Goal: Transaction & Acquisition: Download file/media

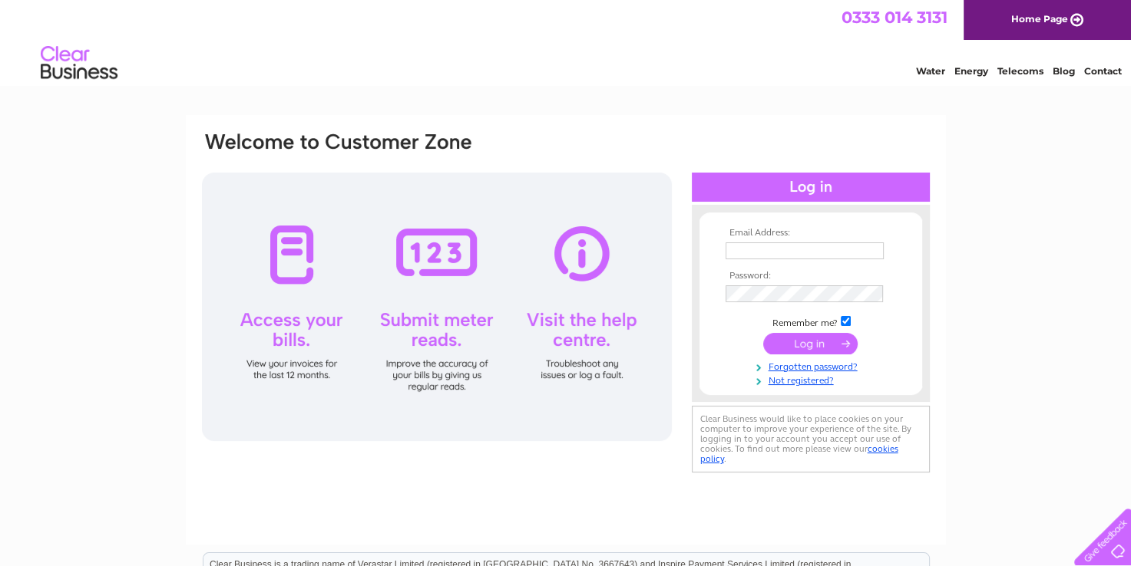
type input "[EMAIL_ADDRESS][DOMAIN_NAME]"
click at [816, 343] on input "submit" at bounding box center [810, 343] width 94 height 21
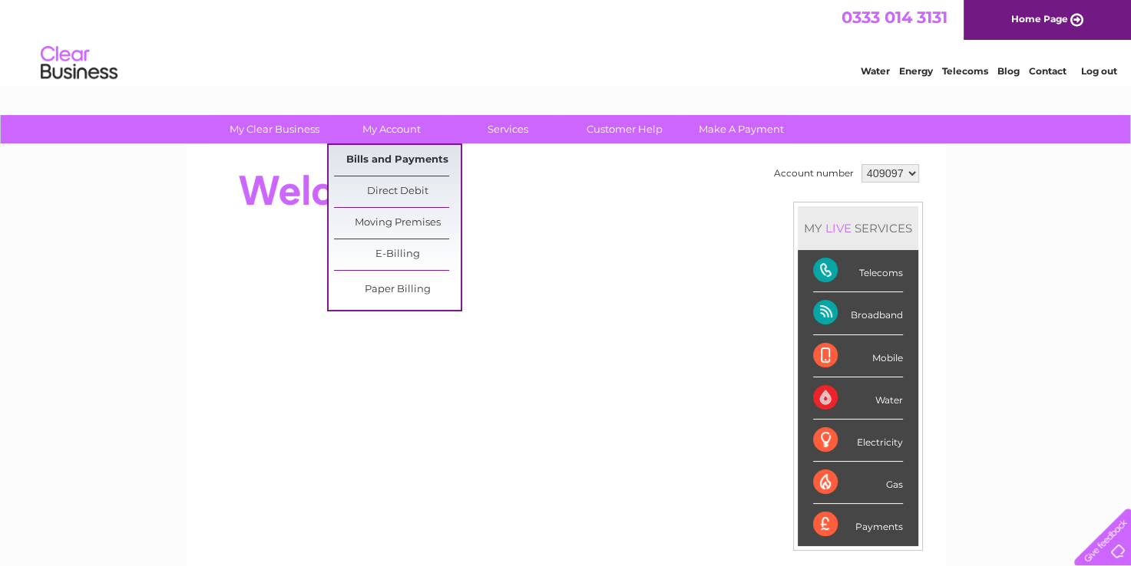
click at [381, 162] on link "Bills and Payments" at bounding box center [397, 160] width 127 height 31
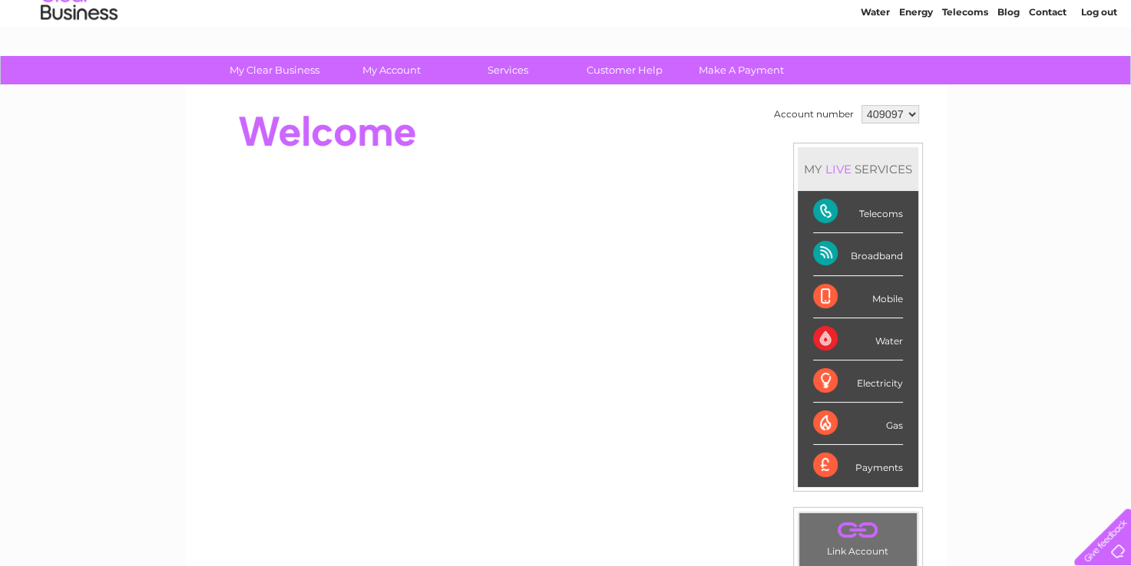
scroll to position [307, 0]
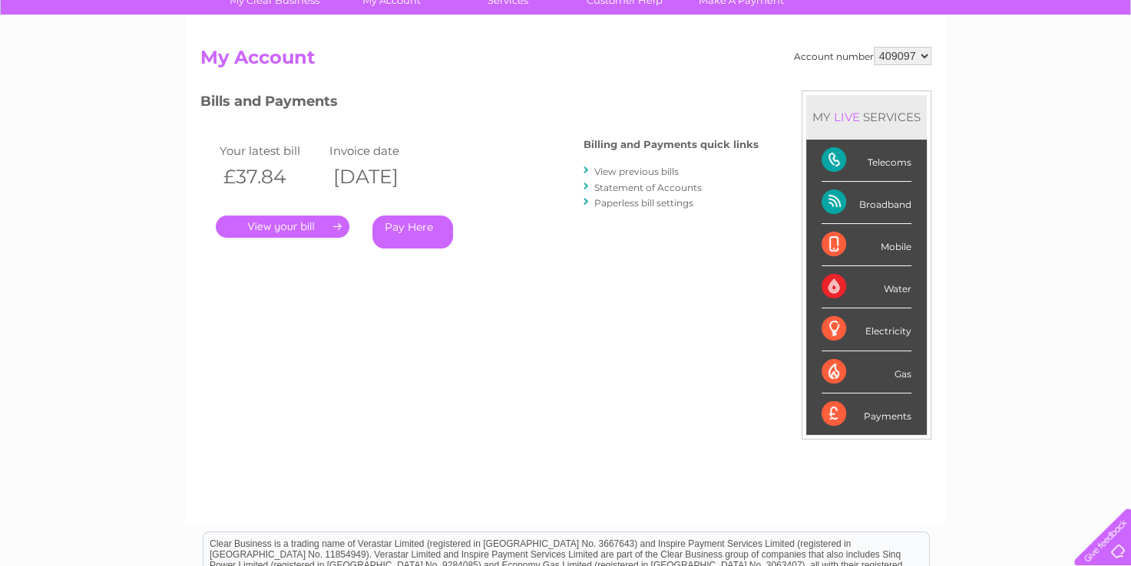
scroll to position [128, 0]
click at [656, 172] on link "View previous bills" at bounding box center [636, 173] width 84 height 12
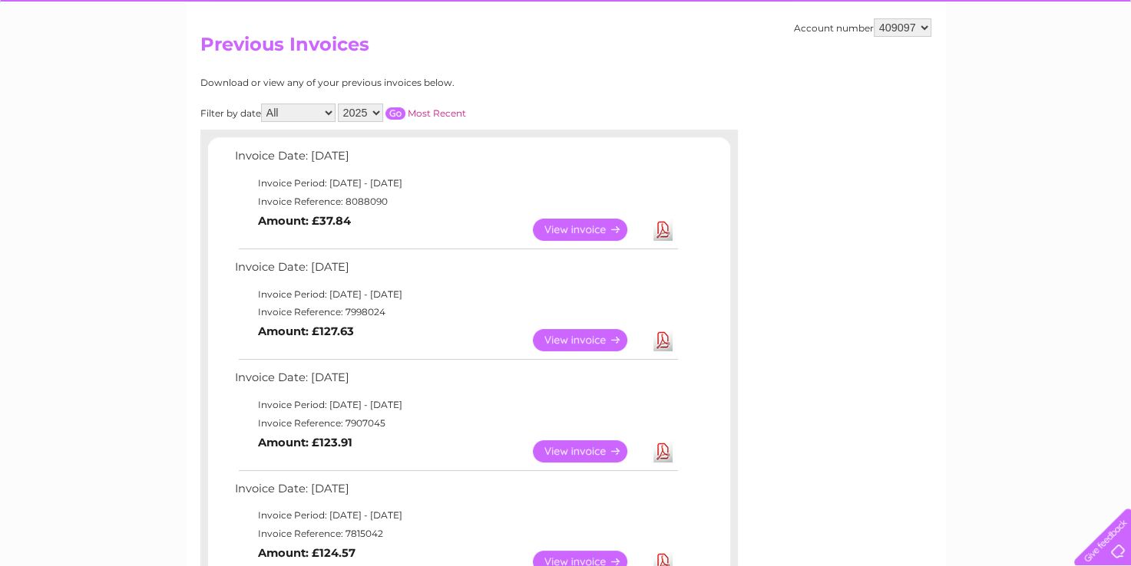
scroll to position [307, 0]
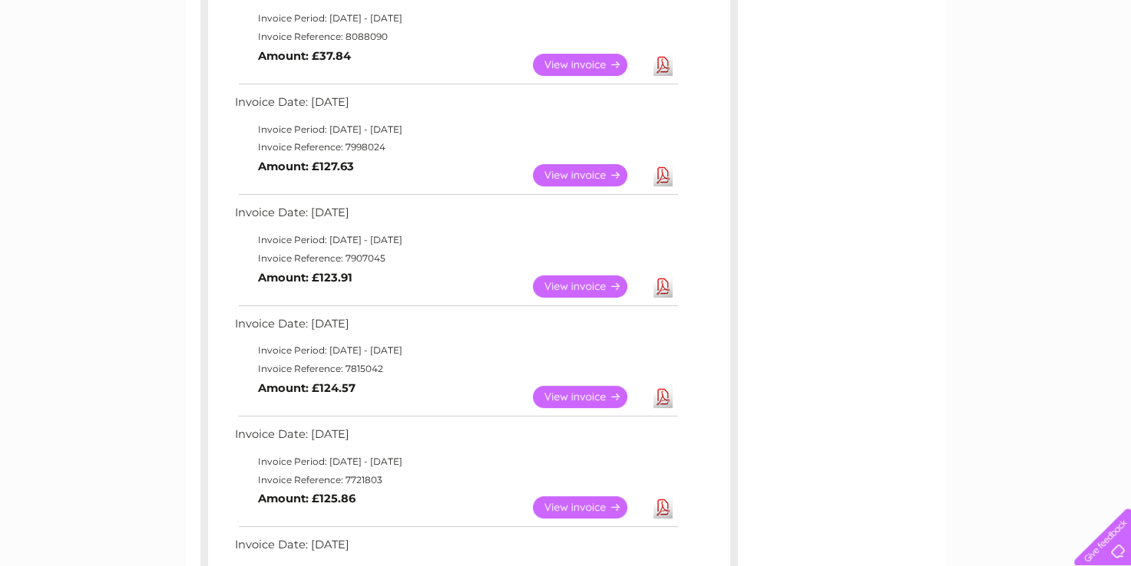
click at [593, 389] on link "View" at bounding box center [589, 397] width 113 height 22
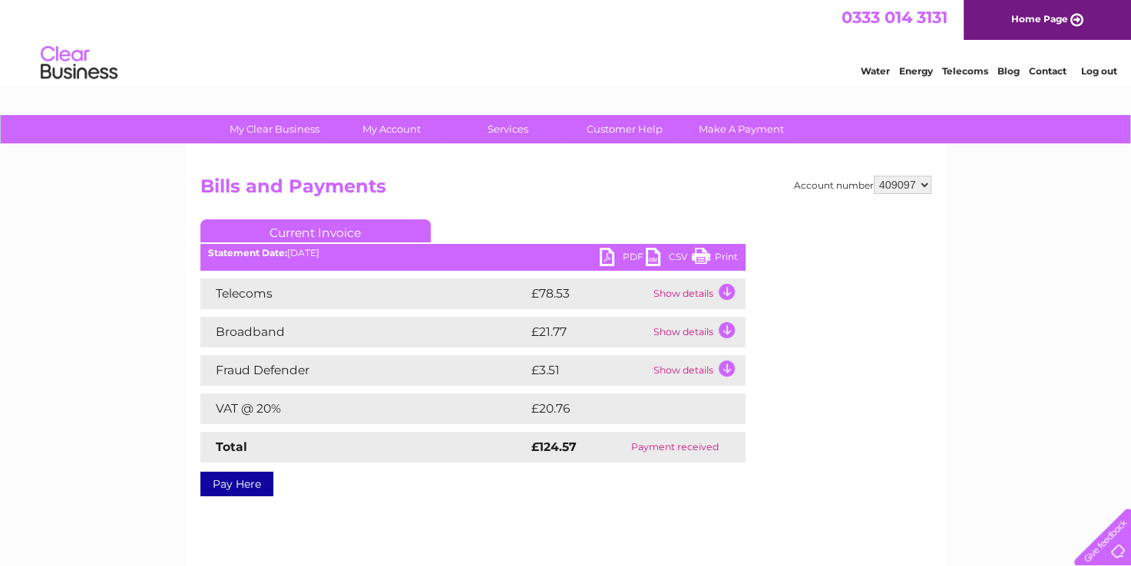
click at [611, 253] on link "PDF" at bounding box center [622, 259] width 46 height 22
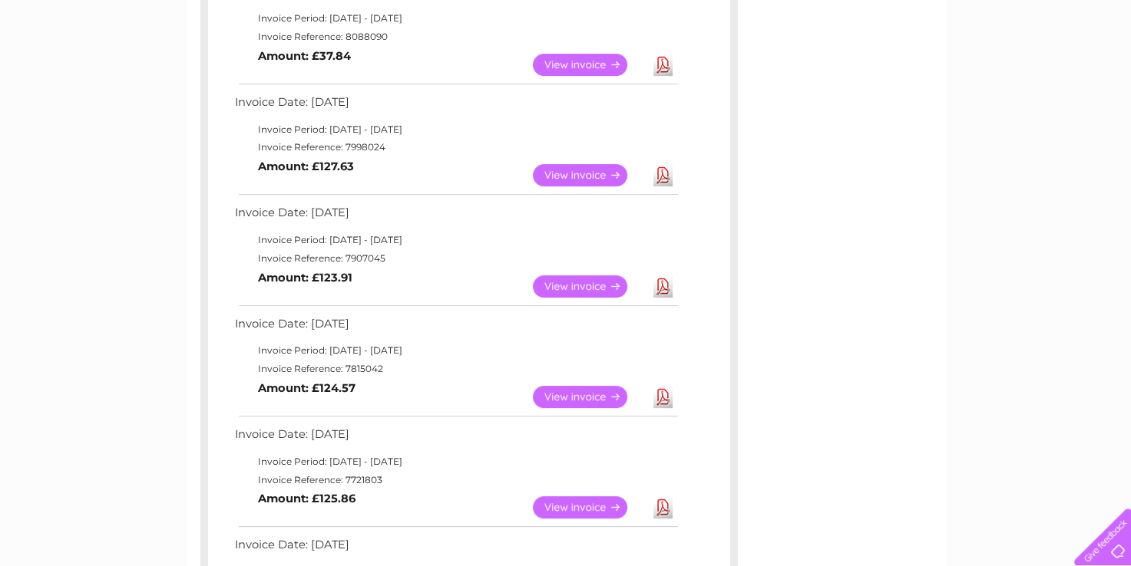
click at [667, 282] on link "Download" at bounding box center [662, 287] width 19 height 22
click at [659, 172] on link "Download" at bounding box center [662, 175] width 19 height 22
